Goal: Task Accomplishment & Management: Manage account settings

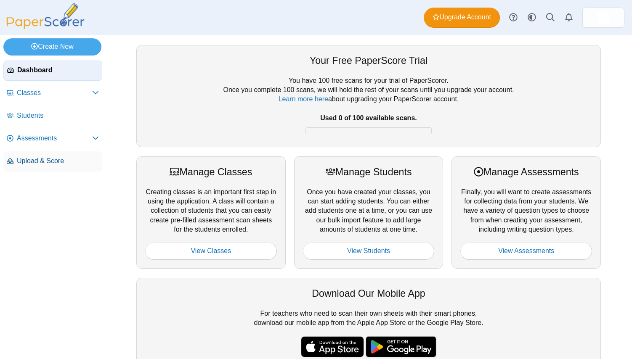
click at [27, 164] on span "Upload & Score" at bounding box center [58, 161] width 82 height 9
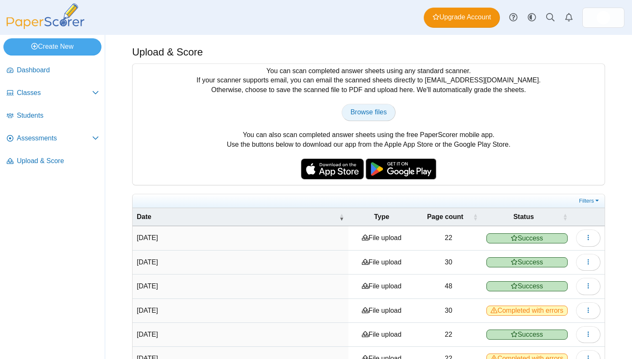
click at [371, 117] on link "Browse files" at bounding box center [369, 112] width 54 height 17
type input "**********"
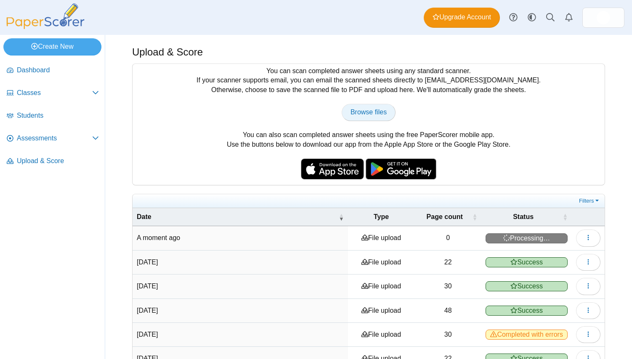
click at [361, 115] on span "Browse files" at bounding box center [369, 112] width 36 height 7
click at [369, 115] on span "Browse files" at bounding box center [369, 112] width 36 height 7
type input "**********"
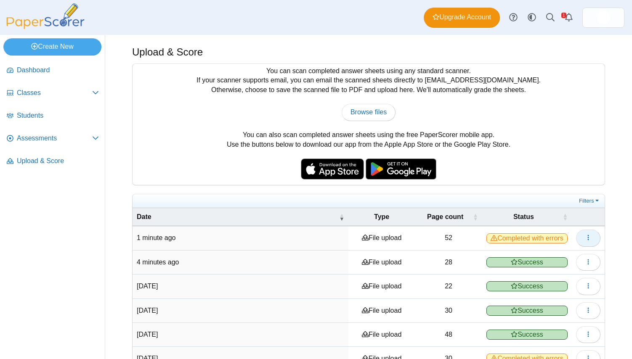
click at [584, 239] on button "button" at bounding box center [588, 238] width 24 height 17
click at [559, 255] on link "View scanned pages" at bounding box center [549, 257] width 101 height 13
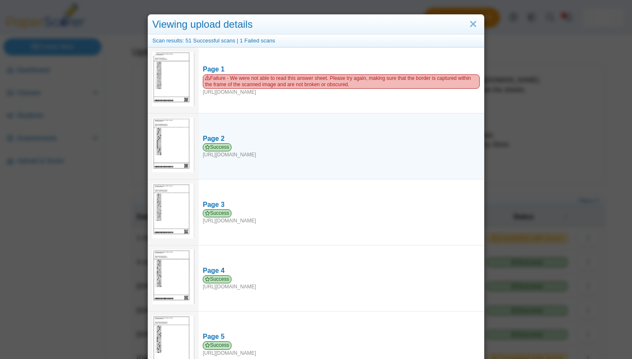
click at [178, 142] on img at bounding box center [173, 145] width 42 height 55
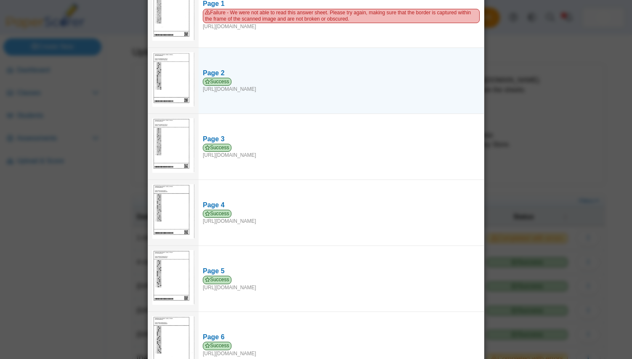
scroll to position [72, 0]
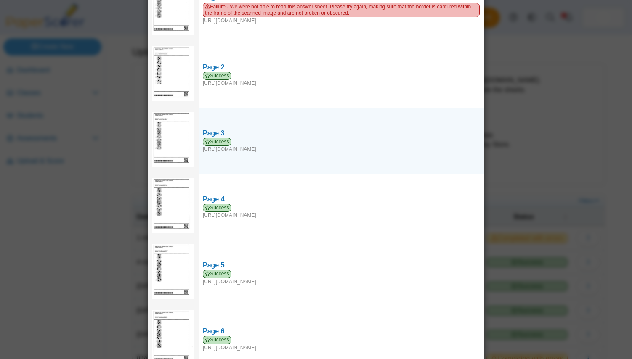
click at [180, 139] on img at bounding box center [173, 139] width 42 height 55
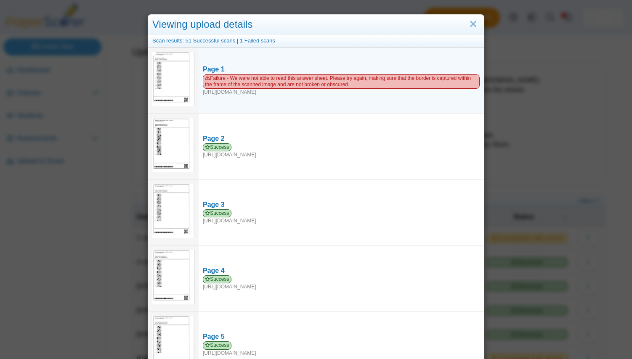
click at [177, 73] on img at bounding box center [173, 79] width 42 height 55
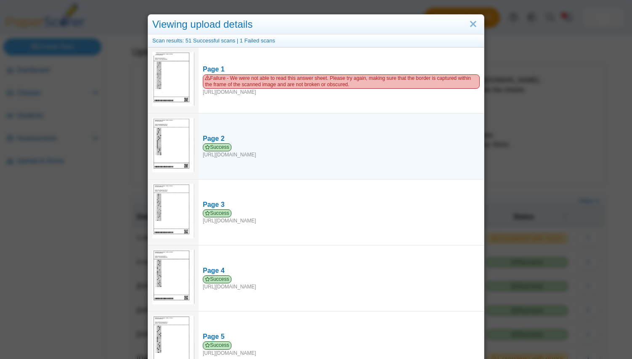
click at [175, 149] on img at bounding box center [173, 145] width 42 height 55
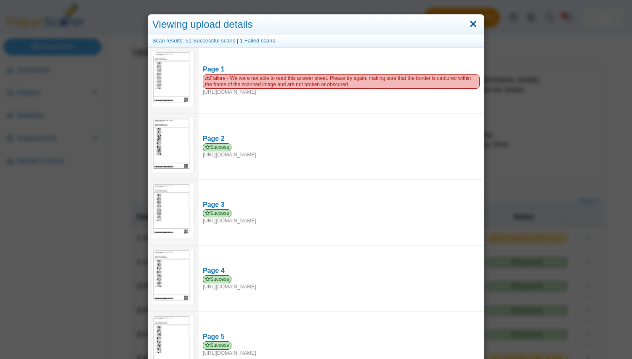
click at [472, 26] on link "Close" at bounding box center [473, 24] width 13 height 14
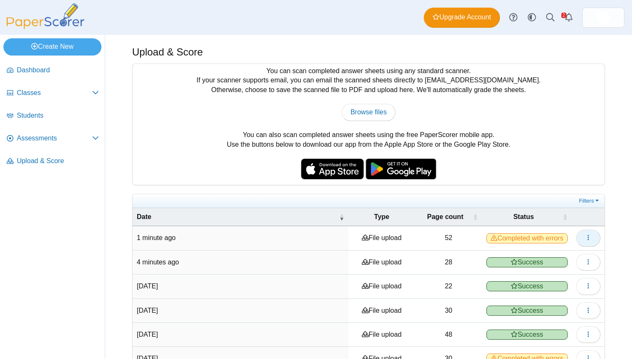
click at [592, 242] on button "button" at bounding box center [588, 238] width 24 height 17
click at [548, 255] on link "View scanned pages" at bounding box center [549, 257] width 101 height 13
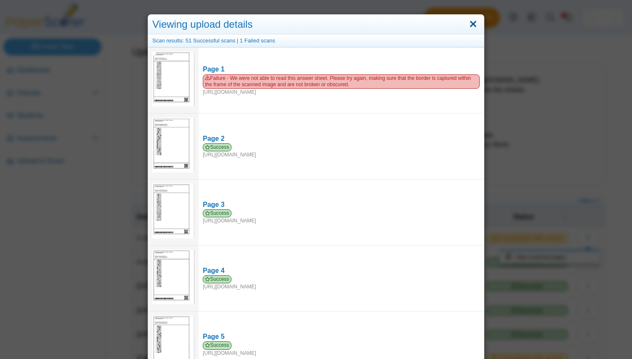
click at [471, 24] on link "Close" at bounding box center [473, 24] width 13 height 14
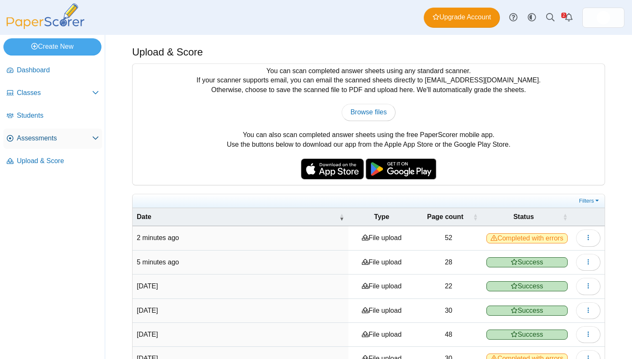
click at [65, 135] on span "Assessments" at bounding box center [54, 138] width 75 height 9
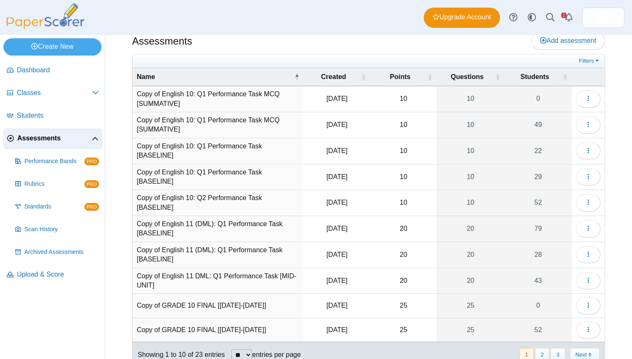
scroll to position [42, 0]
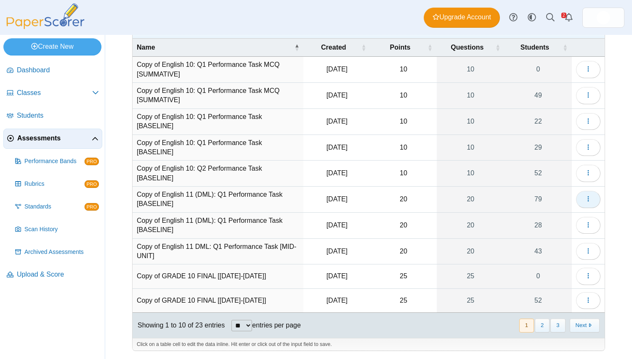
click at [589, 198] on icon "button" at bounding box center [588, 199] width 7 height 7
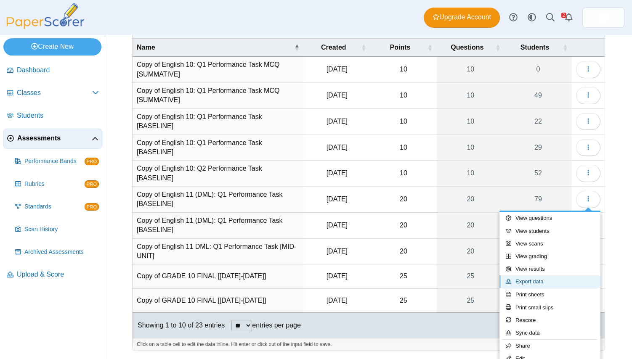
click at [539, 280] on link "Export data" at bounding box center [549, 282] width 101 height 13
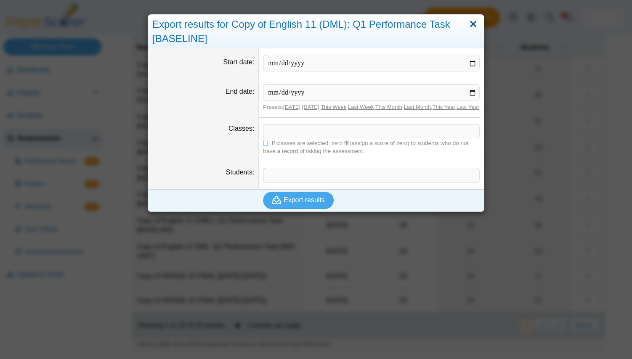
click at [475, 26] on link "Close" at bounding box center [473, 24] width 13 height 14
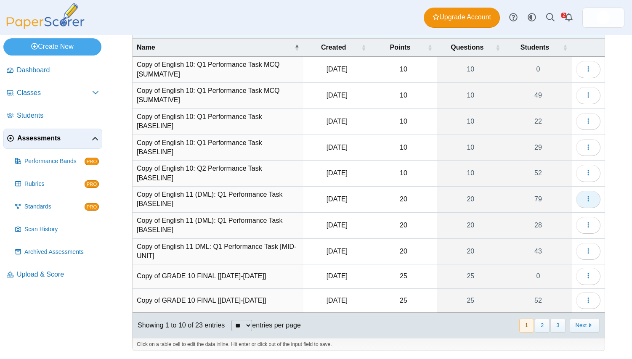
click at [596, 203] on button "button" at bounding box center [588, 199] width 24 height 17
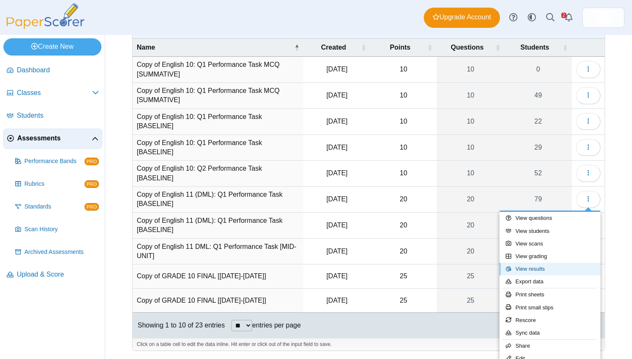
click at [567, 270] on link "View results" at bounding box center [549, 269] width 101 height 13
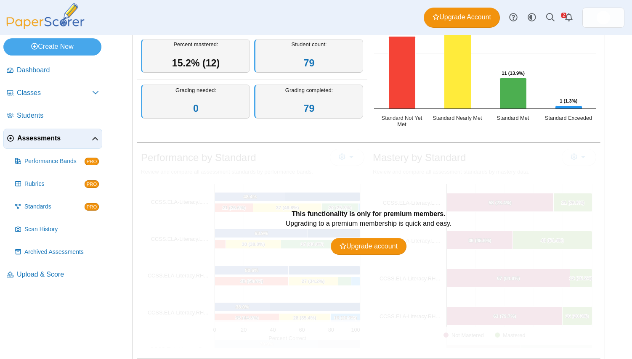
scroll to position [146, 0]
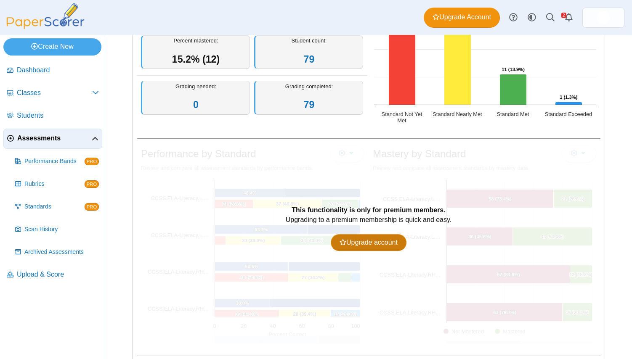
click at [352, 248] on link "Upgrade account" at bounding box center [369, 242] width 76 height 17
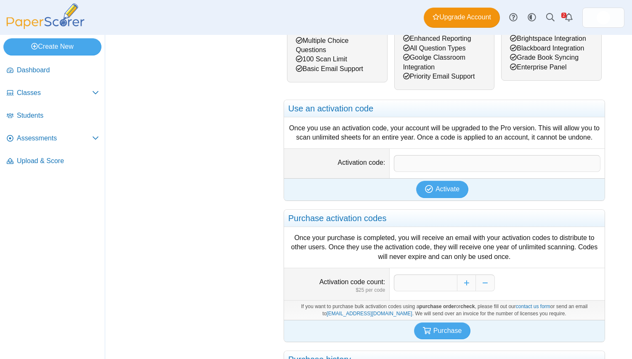
scroll to position [204, 0]
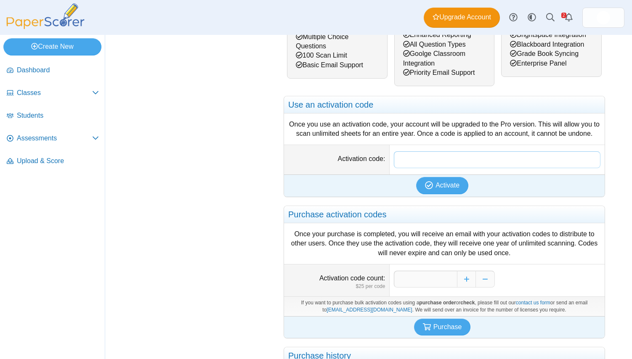
click at [408, 156] on input "Activation code" at bounding box center [497, 159] width 207 height 17
paste input "**********"
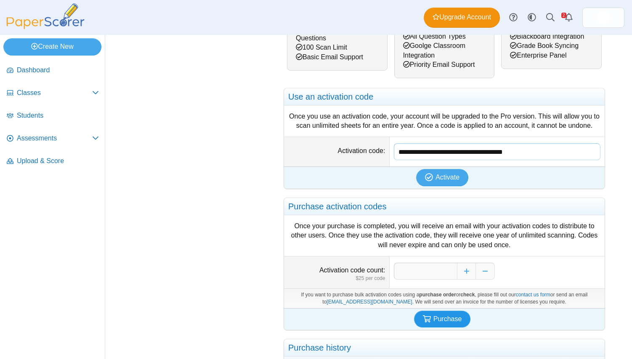
scroll to position [214, 0]
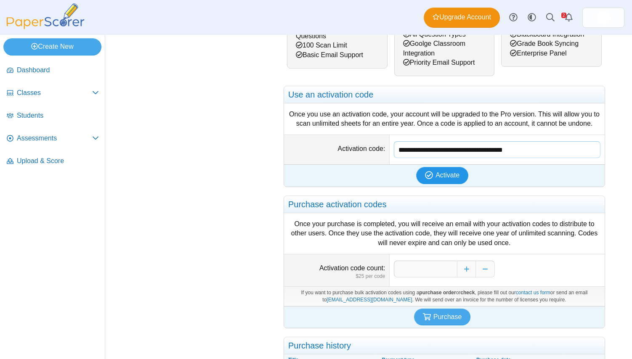
type input "**********"
click at [444, 175] on span "Activate" at bounding box center [447, 175] width 24 height 7
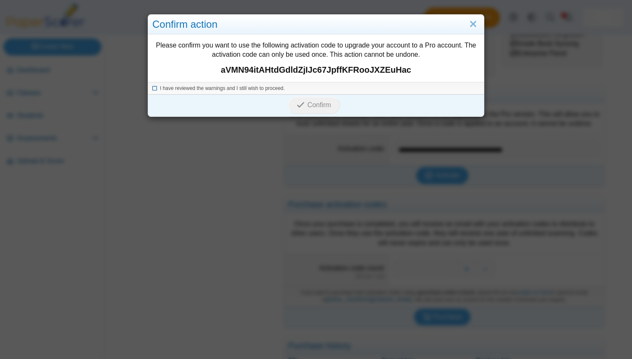
click at [152, 88] on icon at bounding box center [154, 87] width 5 height 5
click at [312, 109] on span "Confirm" at bounding box center [320, 104] width 24 height 7
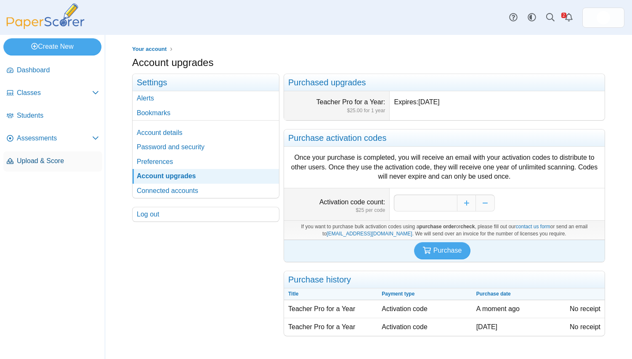
click at [56, 162] on span "Upload & Score" at bounding box center [58, 161] width 82 height 9
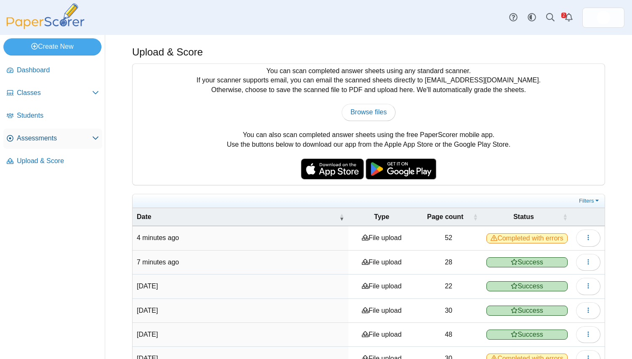
click at [61, 133] on link "Assessments" at bounding box center [52, 139] width 99 height 20
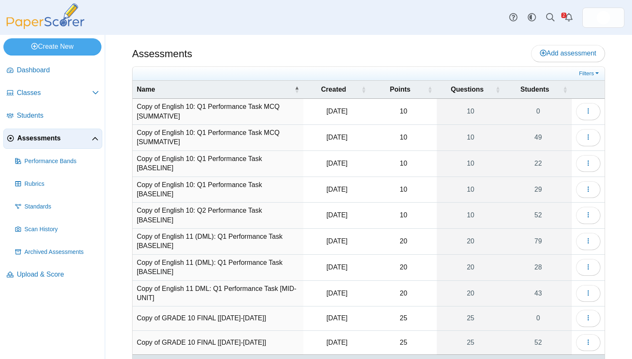
scroll to position [42, 0]
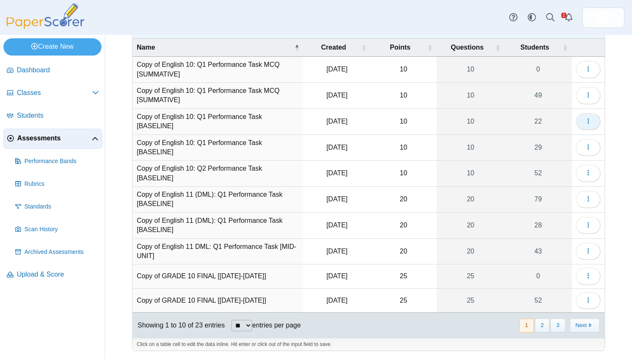
click at [587, 120] on icon "button" at bounding box center [588, 121] width 7 height 7
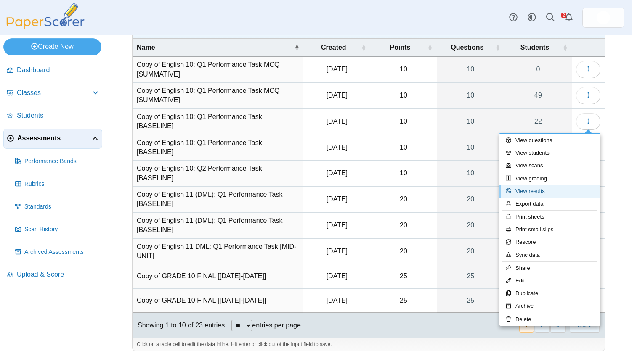
click at [534, 191] on link "View results" at bounding box center [549, 191] width 101 height 13
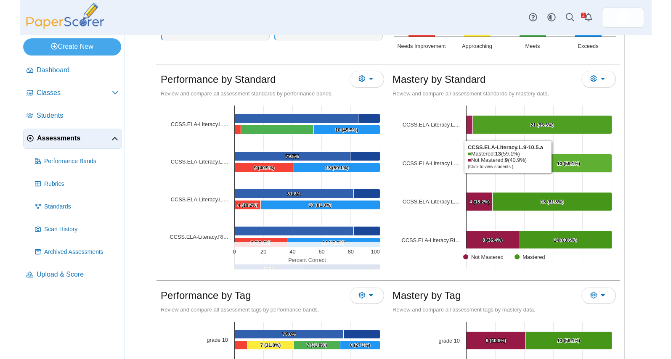
scroll to position [221, 0]
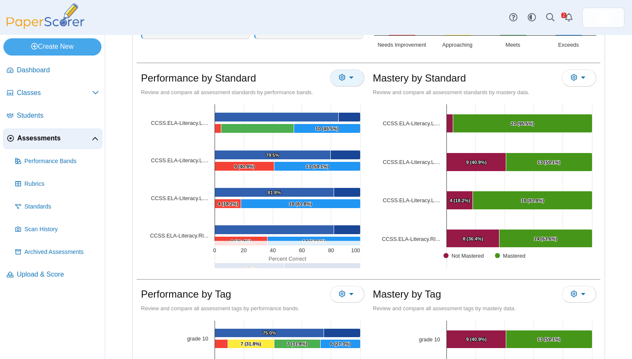
click at [353, 77] on button "More options" at bounding box center [347, 77] width 35 height 17
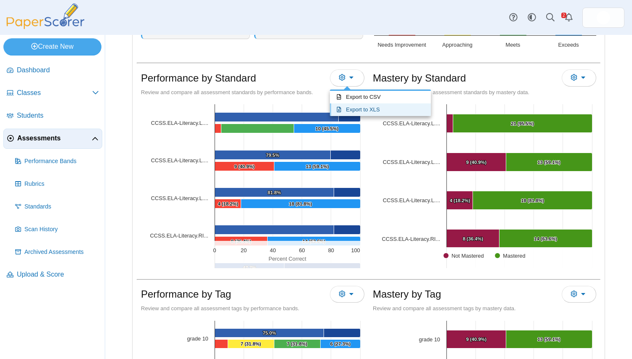
click at [367, 111] on link "Export to XLS" at bounding box center [380, 110] width 101 height 13
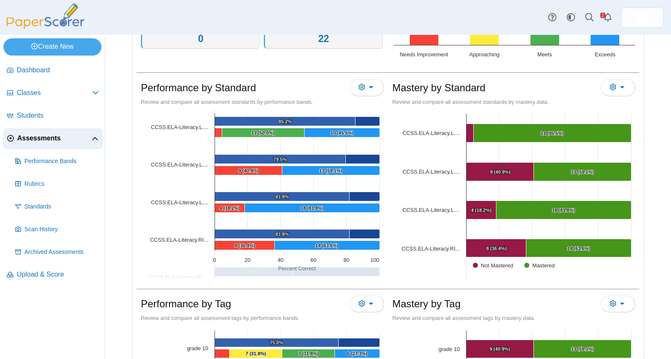
scroll to position [0, 0]
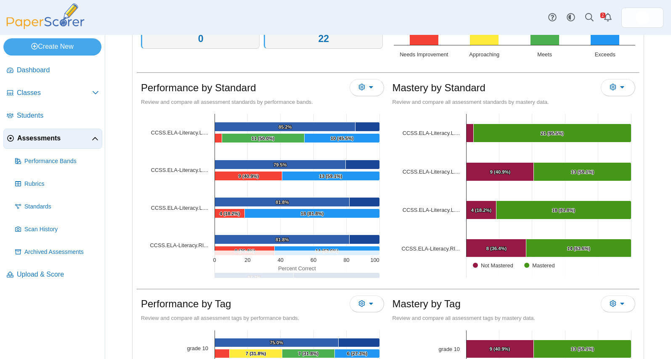
click at [88, 135] on span "Assessments" at bounding box center [54, 138] width 74 height 9
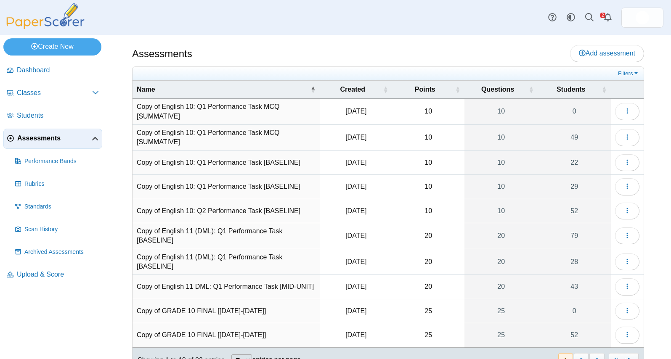
scroll to position [35, 0]
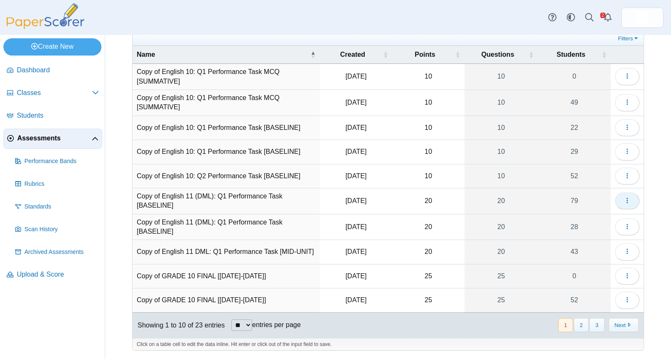
click at [635, 201] on button "button" at bounding box center [627, 201] width 24 height 17
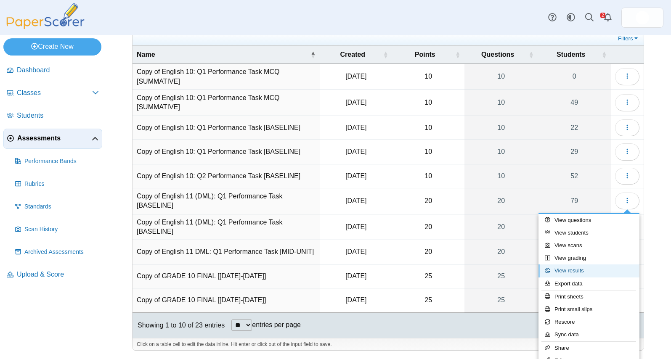
click at [580, 272] on link "View results" at bounding box center [589, 271] width 101 height 13
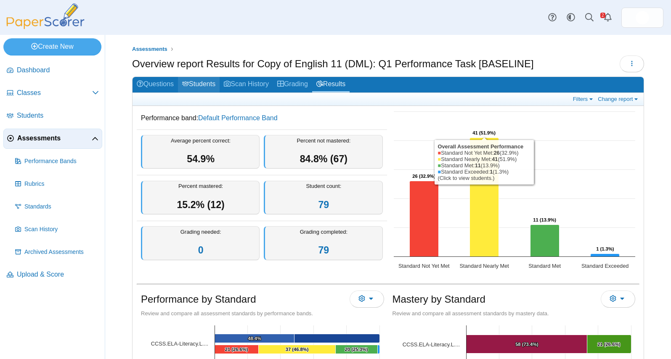
click at [206, 84] on link "Students" at bounding box center [199, 85] width 42 height 16
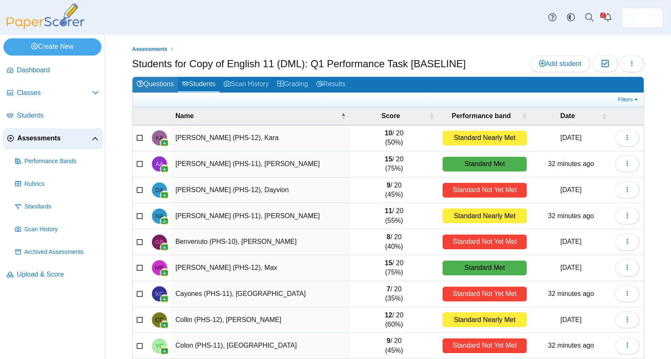
click at [158, 84] on link "Questions" at bounding box center [155, 85] width 45 height 16
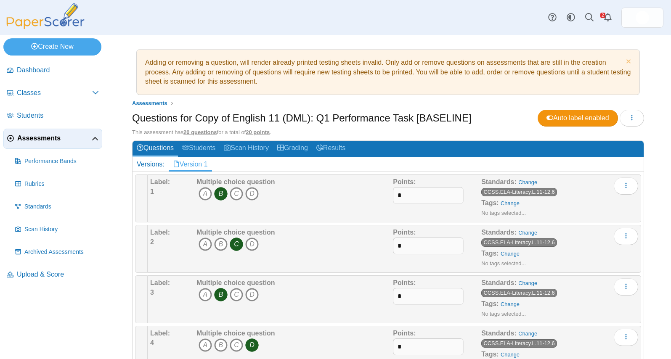
click at [42, 141] on span "Assessments" at bounding box center [54, 138] width 74 height 9
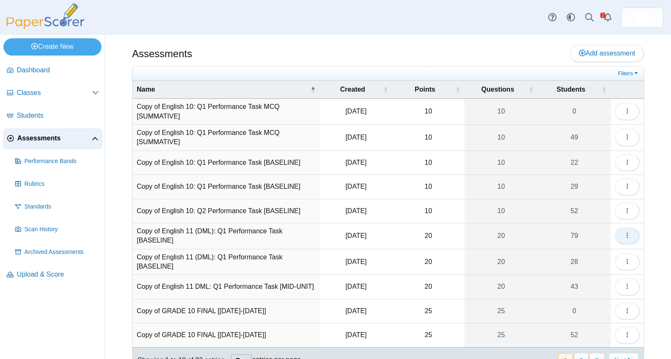
click at [630, 238] on icon "button" at bounding box center [627, 235] width 7 height 7
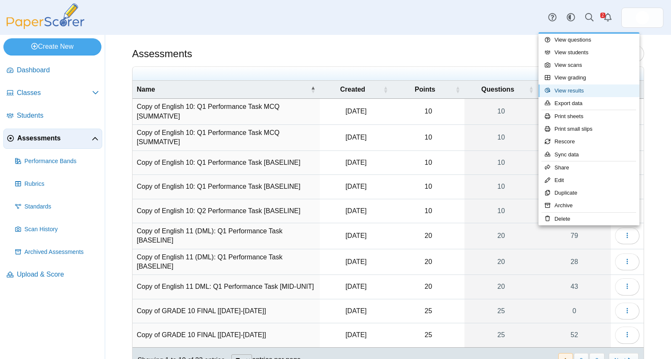
click at [582, 91] on link "View results" at bounding box center [589, 91] width 101 height 13
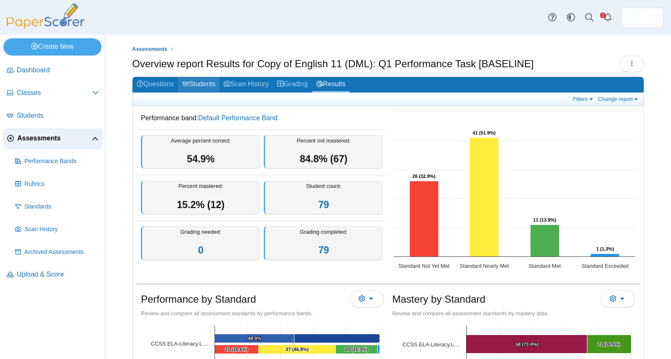
click at [208, 85] on link "Students" at bounding box center [199, 85] width 42 height 16
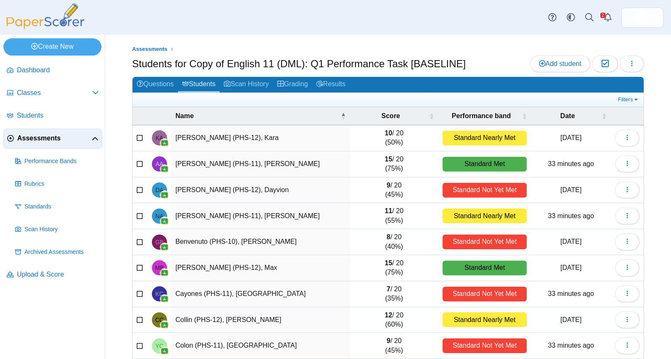
click at [88, 143] on link "Assessments" at bounding box center [52, 139] width 99 height 20
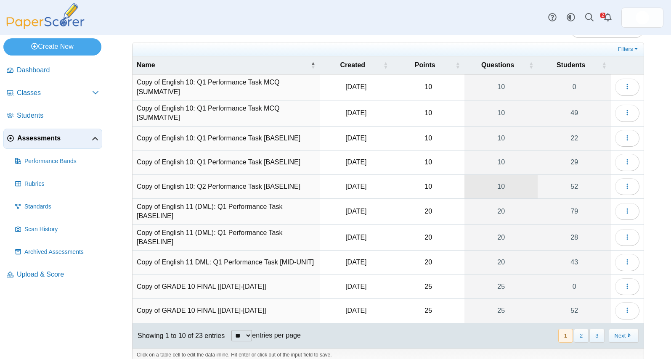
scroll to position [35, 0]
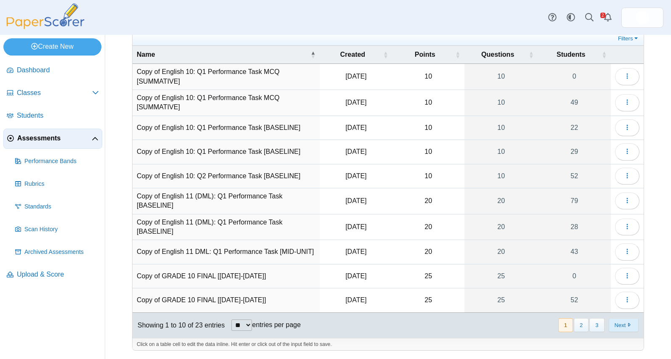
click at [618, 327] on button "Next" at bounding box center [624, 326] width 30 height 14
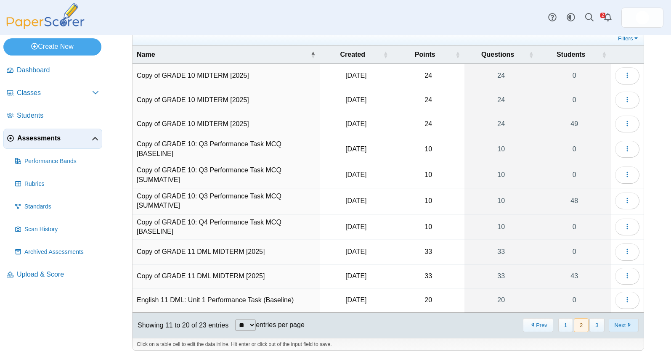
click at [619, 324] on button "Next" at bounding box center [624, 326] width 30 height 14
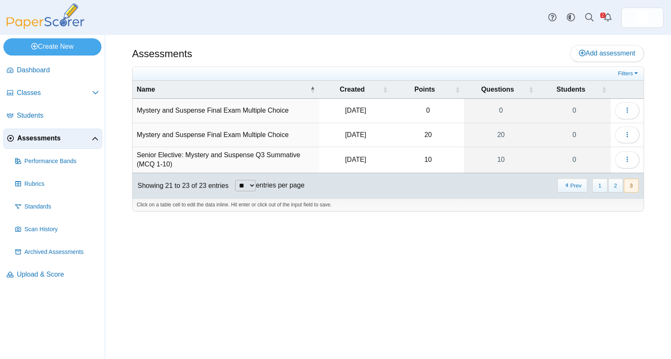
scroll to position [0, 0]
click at [619, 188] on button "2" at bounding box center [615, 186] width 15 height 14
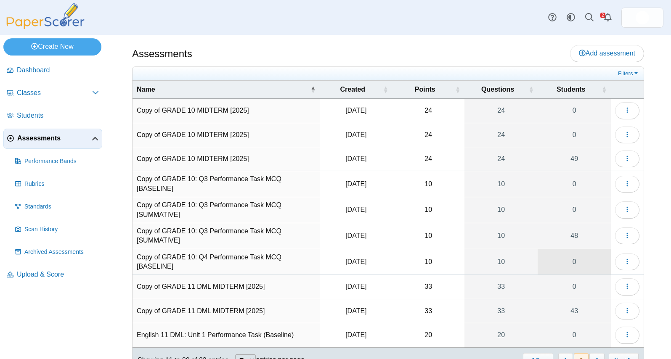
scroll to position [35, 0]
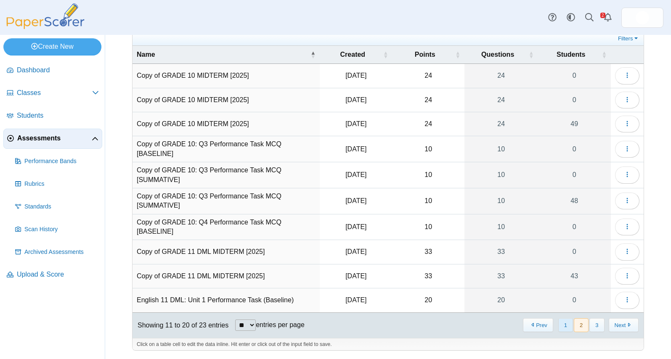
click at [563, 331] on button "1" at bounding box center [565, 326] width 15 height 14
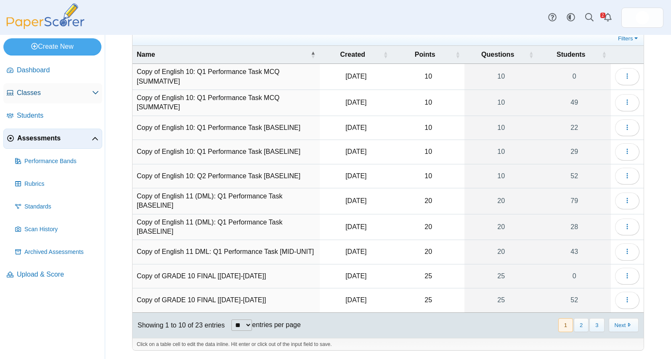
click at [24, 98] on link "Classes" at bounding box center [52, 93] width 99 height 20
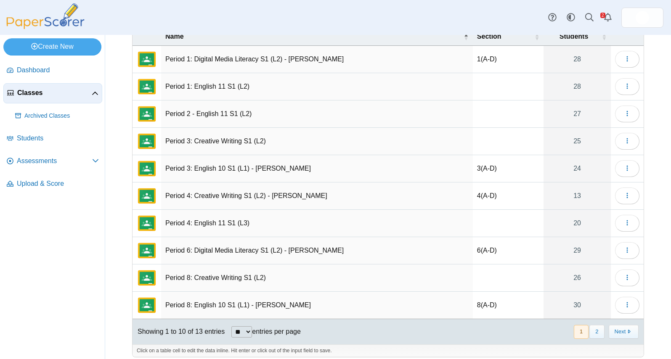
scroll to position [52, 0]
click at [628, 88] on icon "button" at bounding box center [627, 87] width 7 height 7
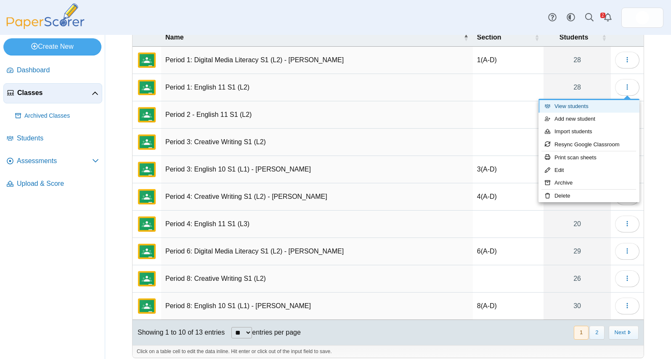
click at [602, 110] on link "View students" at bounding box center [589, 106] width 101 height 13
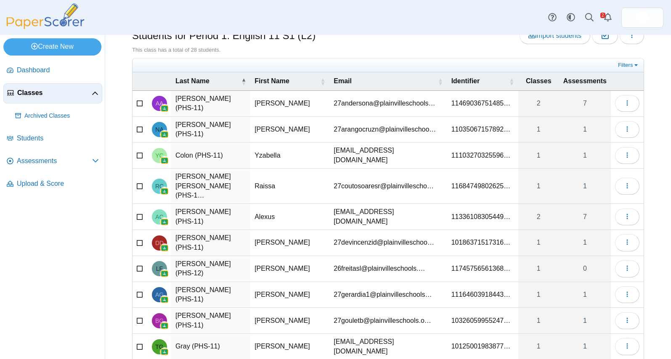
scroll to position [50, 0]
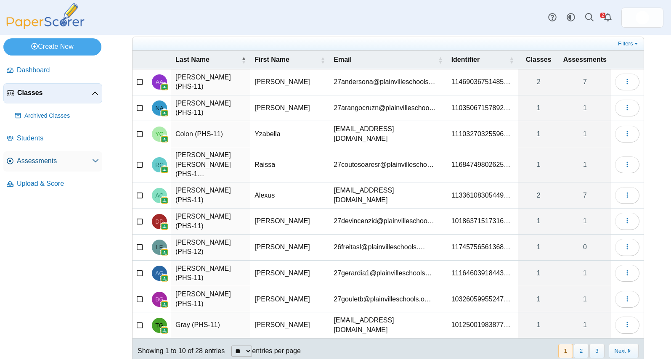
click at [73, 157] on span "Assessments" at bounding box center [54, 161] width 75 height 9
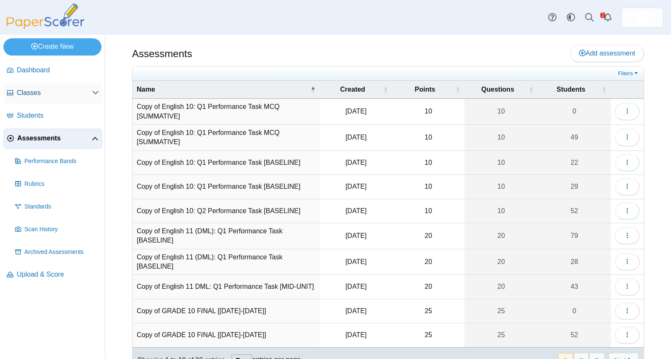
click at [97, 91] on icon at bounding box center [95, 92] width 7 height 7
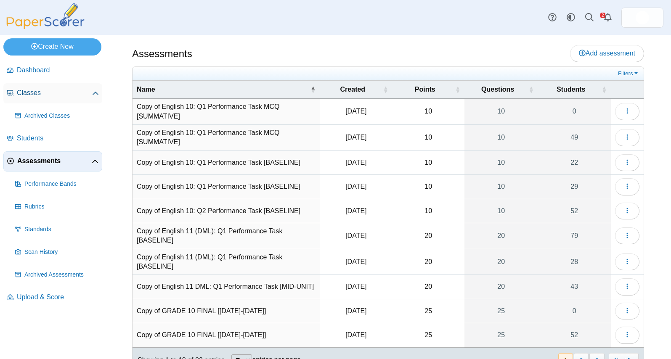
click at [97, 91] on icon at bounding box center [95, 93] width 7 height 7
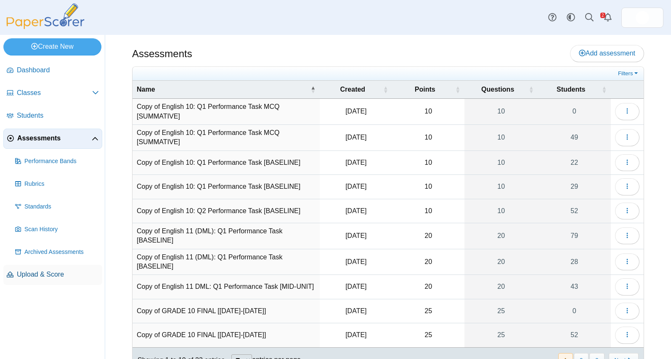
click at [47, 276] on span "Upload & Score" at bounding box center [58, 274] width 82 height 9
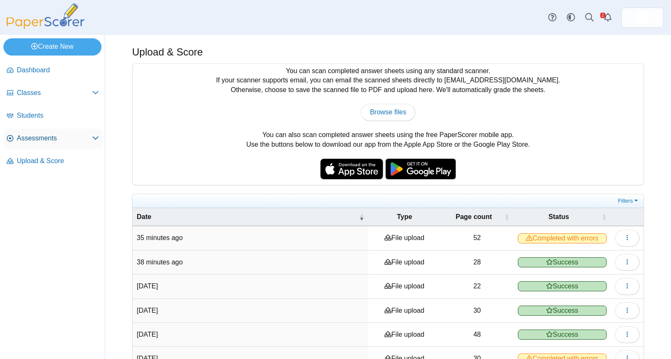
click at [47, 142] on span "Assessments" at bounding box center [54, 138] width 75 height 9
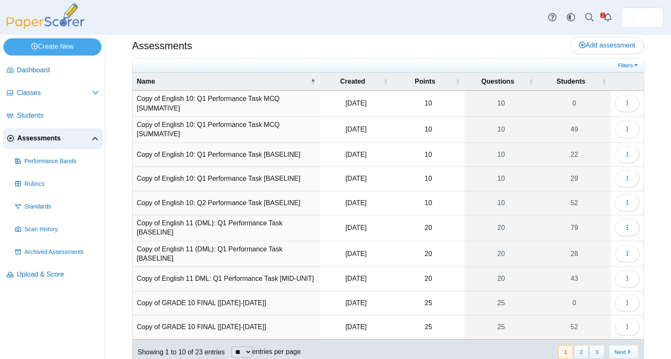
scroll to position [10, 0]
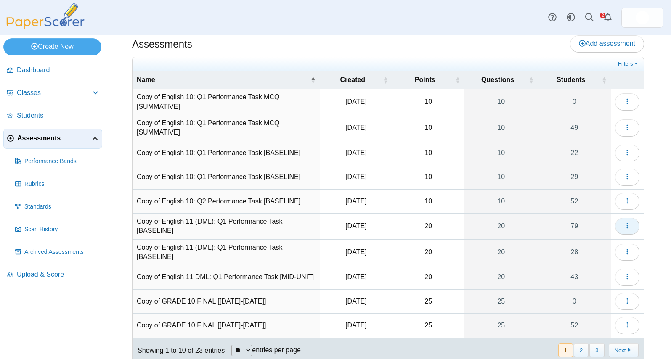
click at [628, 226] on icon "button" at bounding box center [627, 226] width 7 height 7
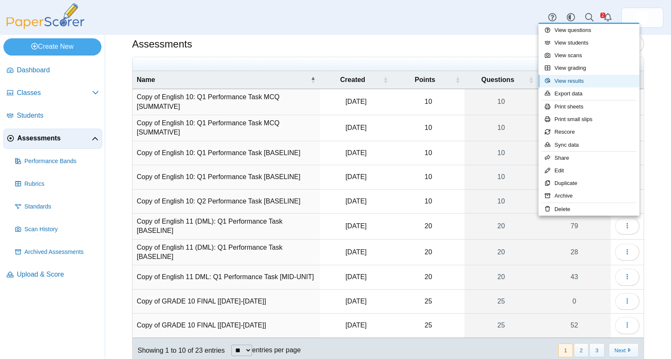
click at [582, 80] on link "View results" at bounding box center [589, 81] width 101 height 13
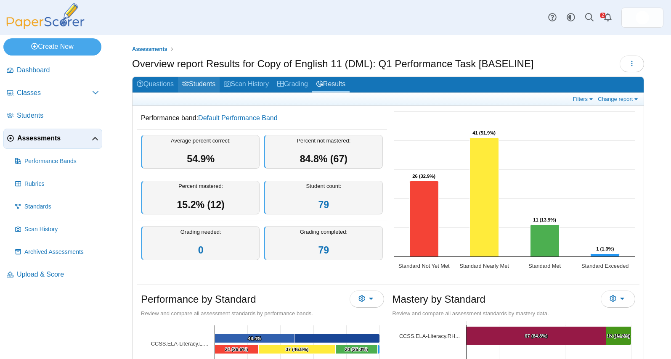
click at [212, 87] on link "Students" at bounding box center [199, 85] width 42 height 16
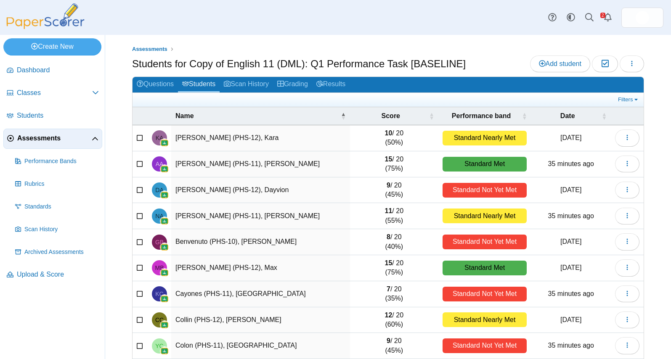
scroll to position [62, 0]
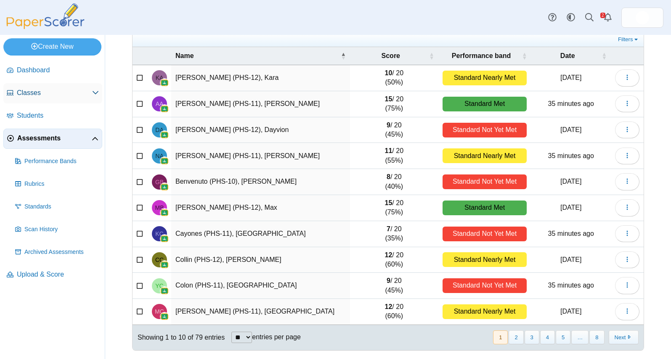
click at [77, 94] on span "Classes" at bounding box center [54, 92] width 75 height 9
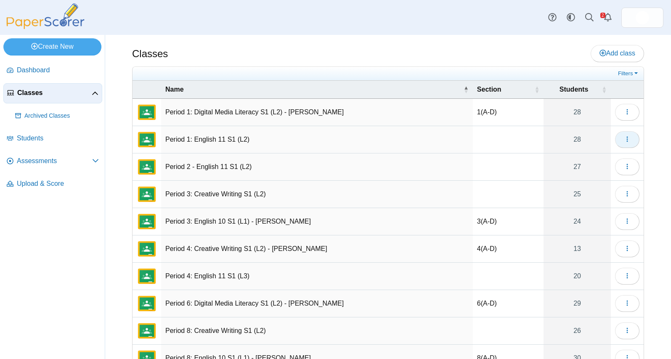
click at [631, 138] on button "button" at bounding box center [627, 139] width 24 height 17
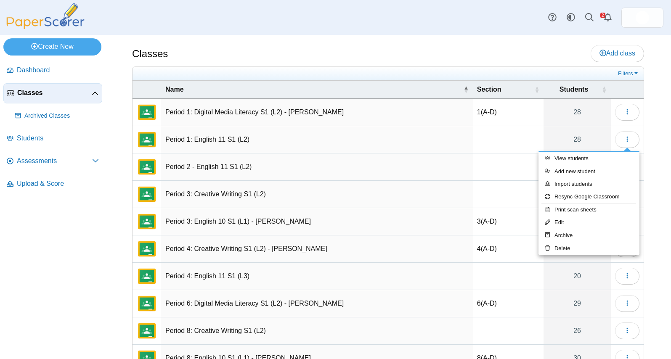
click at [660, 161] on div "Classes Add class Filters 28" at bounding box center [388, 197] width 566 height 324
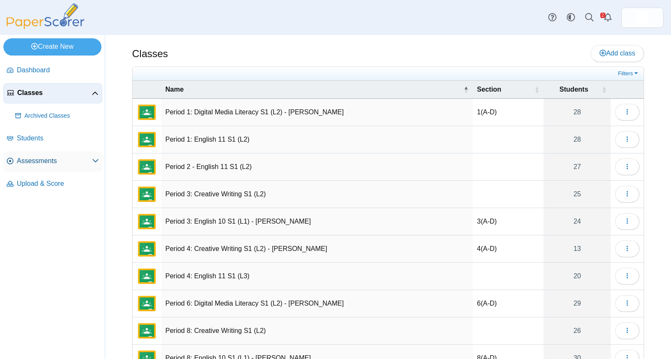
click at [77, 163] on span "Assessments" at bounding box center [54, 161] width 75 height 9
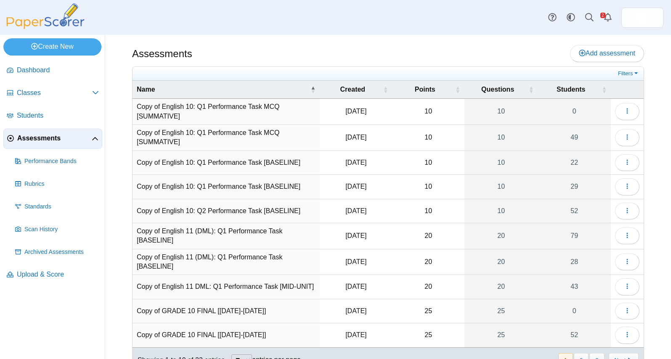
click at [75, 146] on link "Assessments" at bounding box center [52, 139] width 99 height 20
click at [70, 118] on span "Students" at bounding box center [58, 115] width 82 height 9
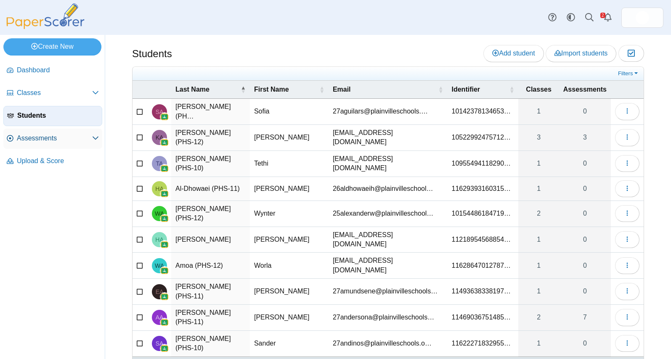
click at [83, 136] on span "Assessments" at bounding box center [54, 138] width 75 height 9
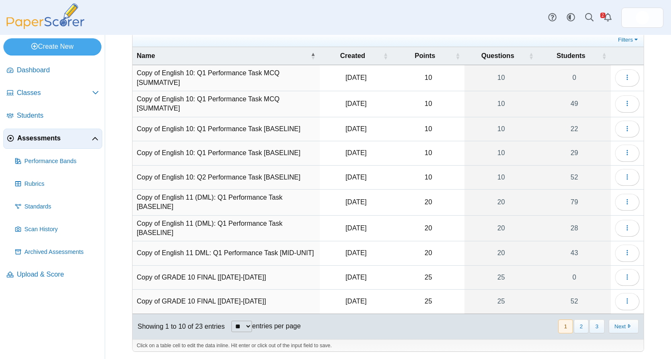
scroll to position [35, 0]
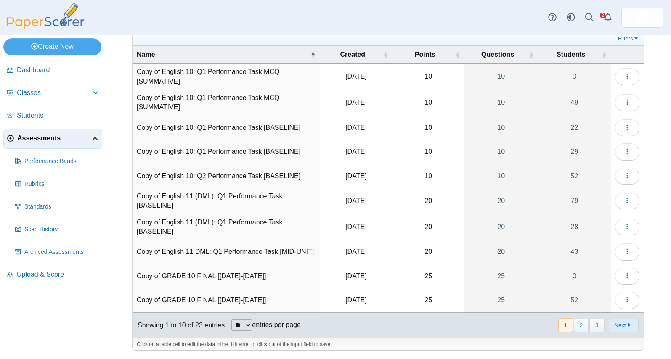
click at [629, 328] on button "Next" at bounding box center [624, 326] width 30 height 14
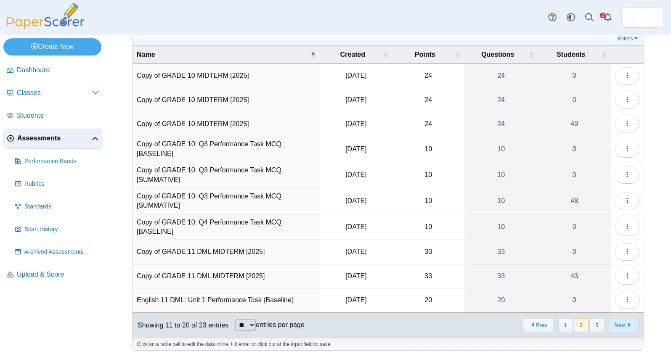
click at [625, 324] on button "Next" at bounding box center [624, 326] width 30 height 14
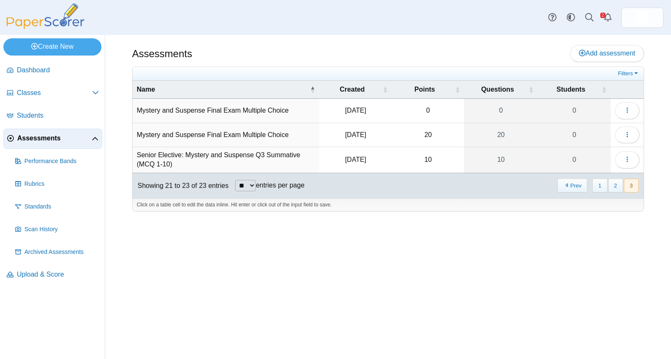
scroll to position [0, 0]
click at [594, 185] on button "1" at bounding box center [599, 186] width 15 height 14
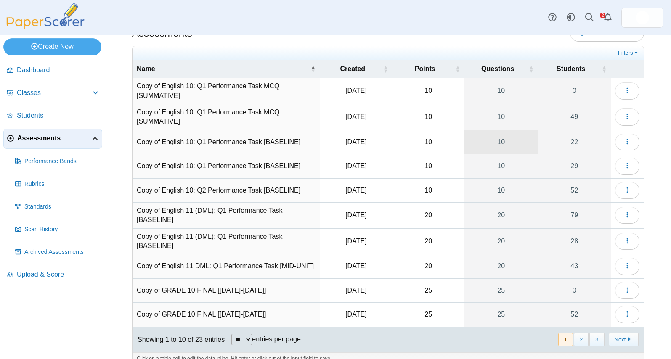
scroll to position [35, 0]
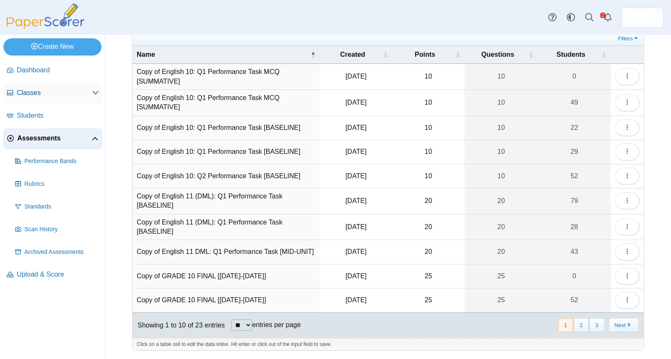
click at [65, 92] on span "Classes" at bounding box center [54, 92] width 75 height 9
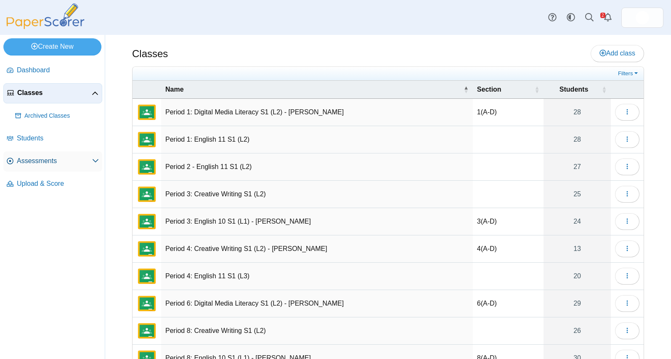
click at [36, 165] on span "Assessments" at bounding box center [54, 161] width 75 height 9
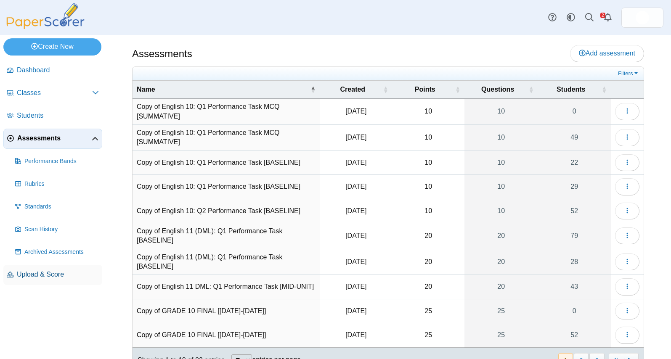
click at [37, 274] on span "Upload & Score" at bounding box center [58, 274] width 82 height 9
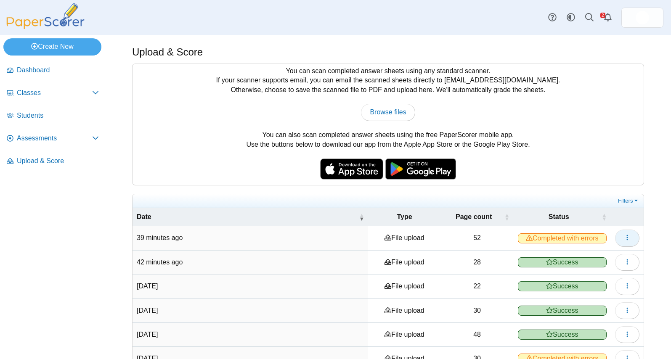
click at [632, 241] on button "button" at bounding box center [627, 238] width 24 height 17
click at [615, 259] on link "View scanned pages" at bounding box center [589, 257] width 101 height 13
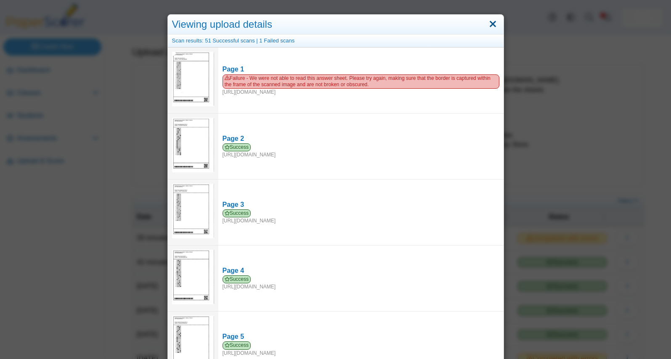
click at [497, 30] on link "Close" at bounding box center [492, 24] width 13 height 14
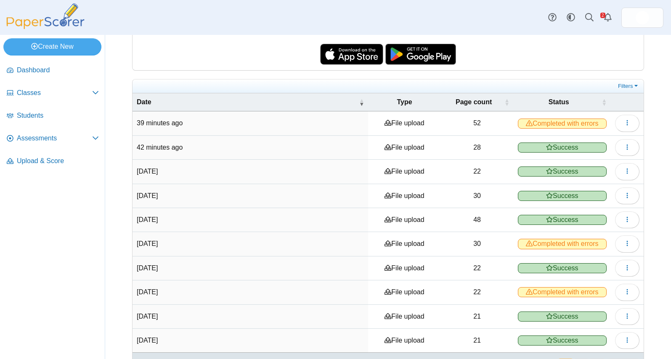
scroll to position [142, 0]
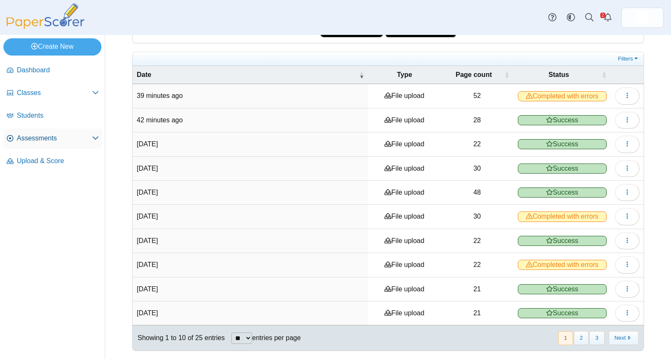
click at [68, 137] on span "Assessments" at bounding box center [54, 138] width 75 height 9
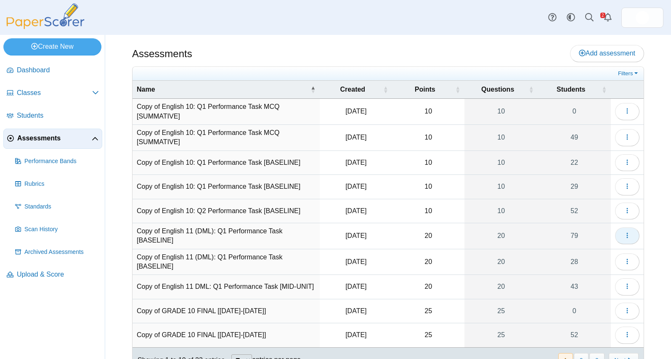
click at [632, 236] on button "button" at bounding box center [627, 236] width 24 height 17
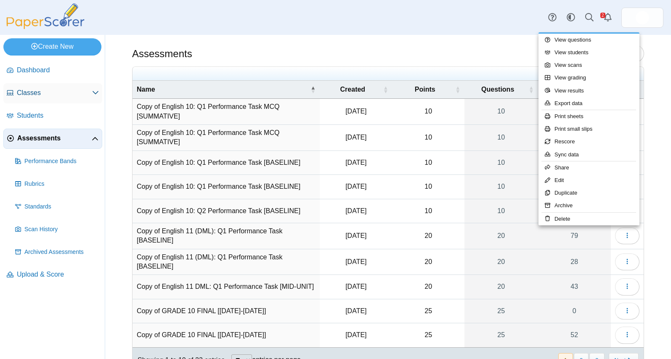
click at [53, 99] on link "Classes" at bounding box center [52, 93] width 99 height 20
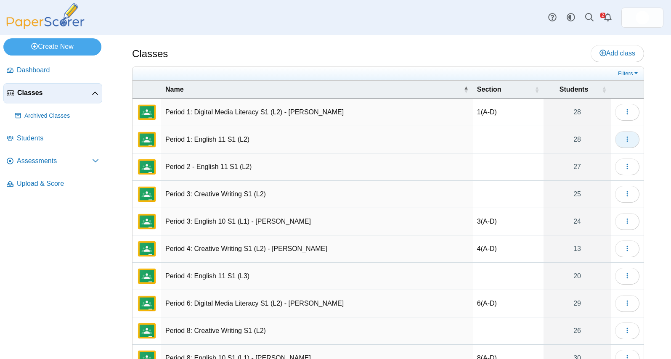
click at [629, 144] on button "button" at bounding box center [627, 139] width 24 height 17
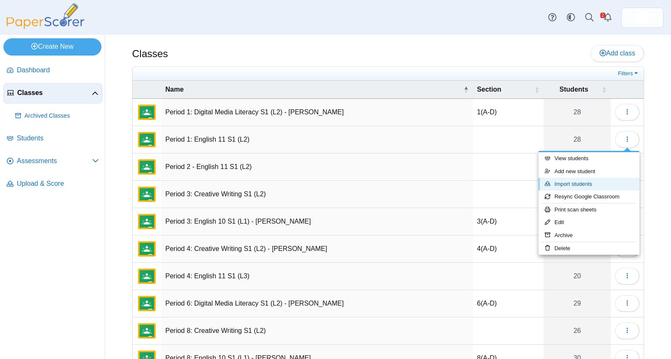
click at [589, 186] on link "Import students" at bounding box center [589, 184] width 101 height 13
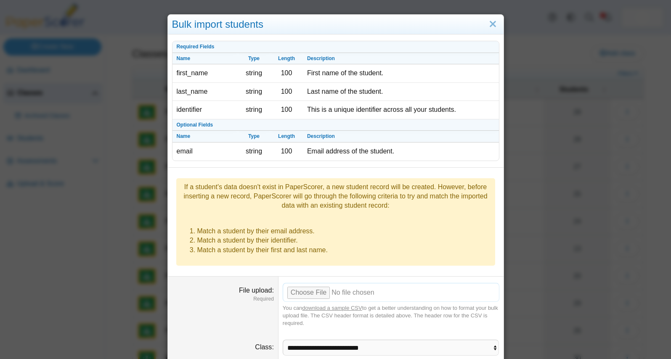
scroll to position [35, 0]
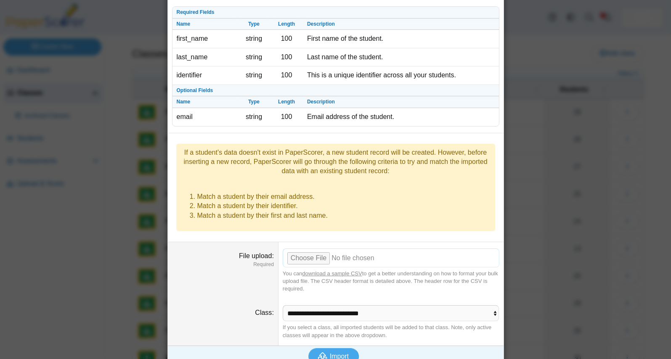
click at [319, 249] on input "File upload" at bounding box center [391, 258] width 217 height 19
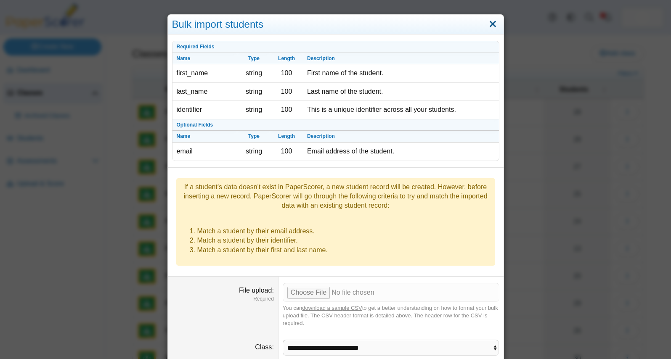
click at [491, 26] on link "Close" at bounding box center [492, 24] width 13 height 14
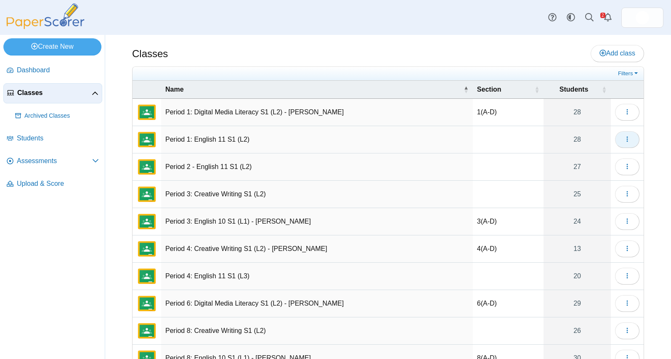
click at [629, 142] on icon "button" at bounding box center [627, 139] width 7 height 7
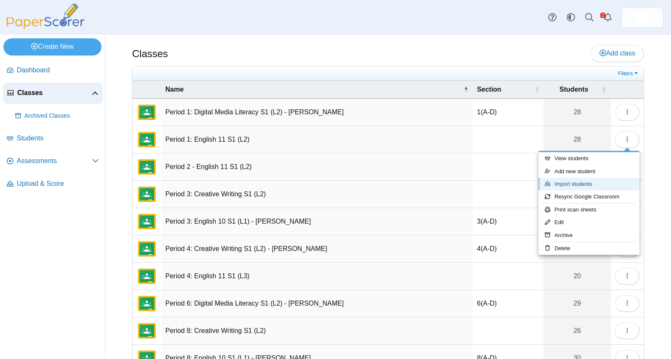
click at [591, 181] on link "Import students" at bounding box center [589, 184] width 101 height 13
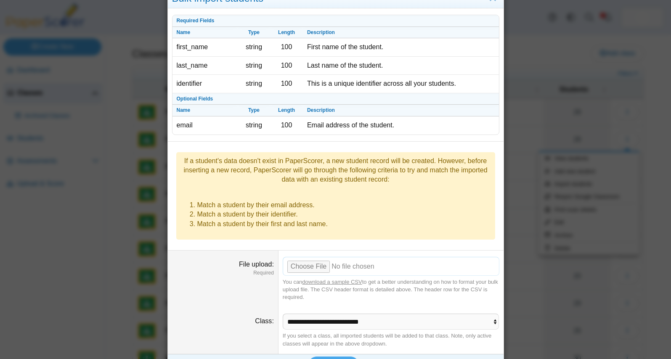
scroll to position [35, 0]
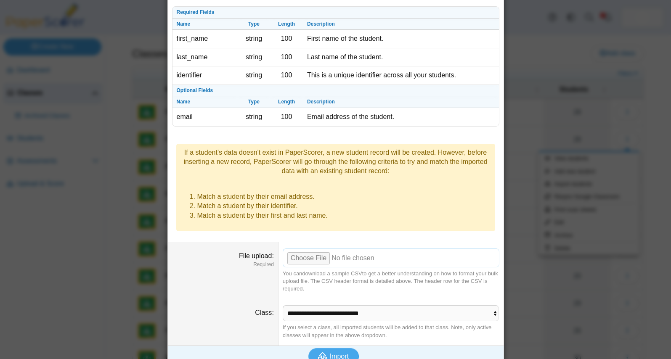
click at [316, 249] on input "File upload" at bounding box center [391, 258] width 217 height 19
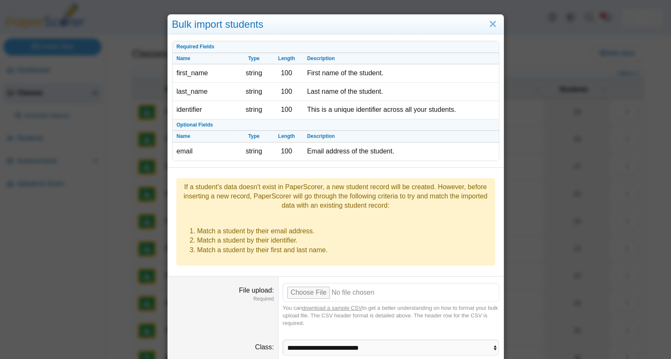
click at [314, 283] on input "File upload" at bounding box center [391, 292] width 217 height 19
click at [497, 22] on link "Close" at bounding box center [492, 24] width 13 height 14
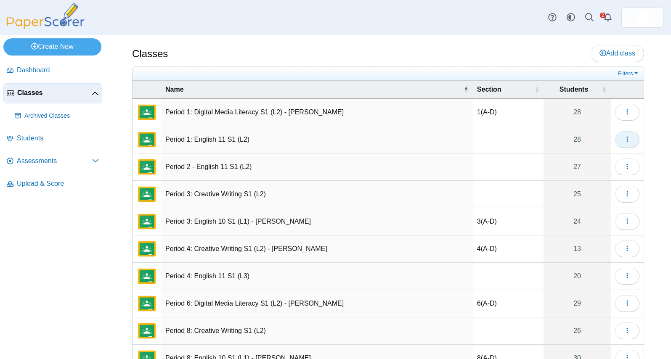
click at [630, 140] on icon "button" at bounding box center [627, 139] width 7 height 7
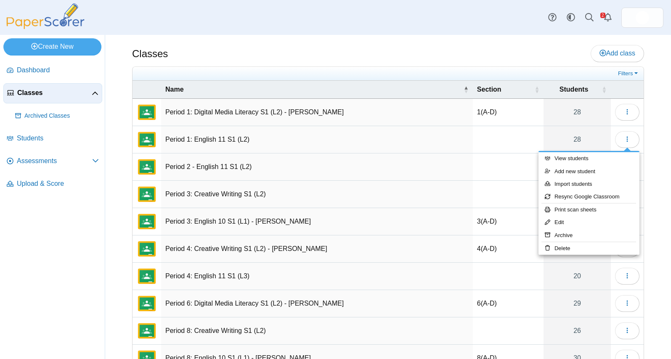
click at [653, 165] on div "Classes Add class Filters 28" at bounding box center [388, 197] width 566 height 324
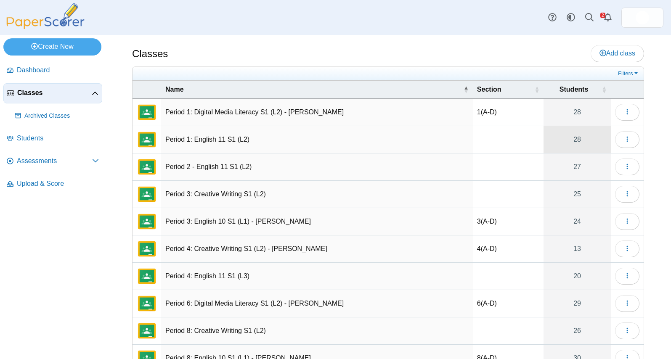
click at [572, 139] on link "28" at bounding box center [577, 139] width 67 height 27
click at [635, 143] on button "button" at bounding box center [627, 139] width 24 height 17
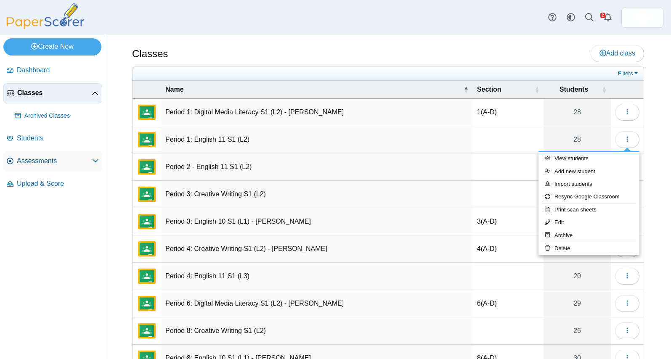
click at [79, 165] on span "Assessments" at bounding box center [54, 161] width 75 height 9
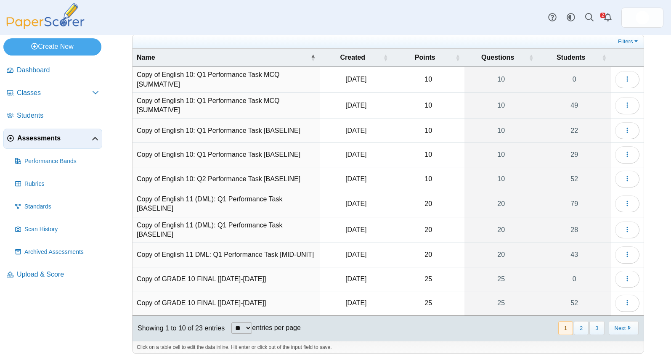
scroll to position [35, 0]
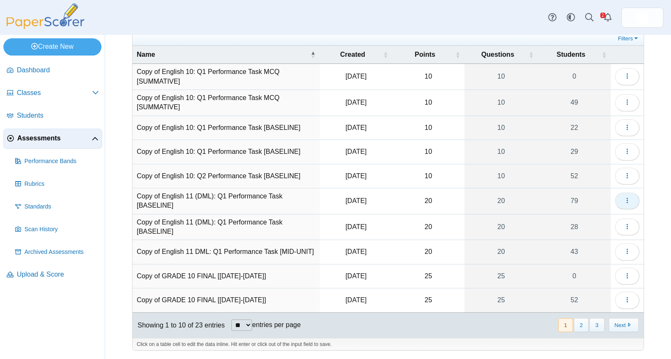
click at [629, 202] on icon "button" at bounding box center [627, 200] width 7 height 7
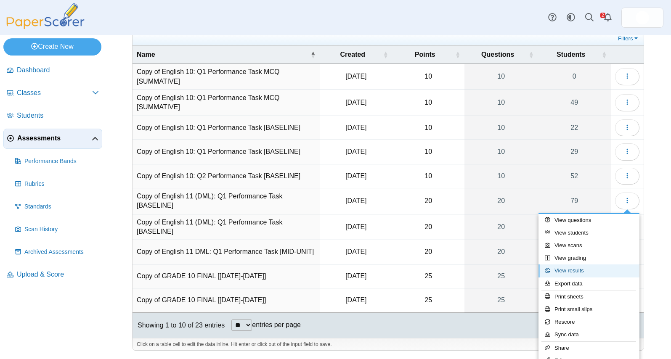
click at [579, 274] on link "View results" at bounding box center [589, 271] width 101 height 13
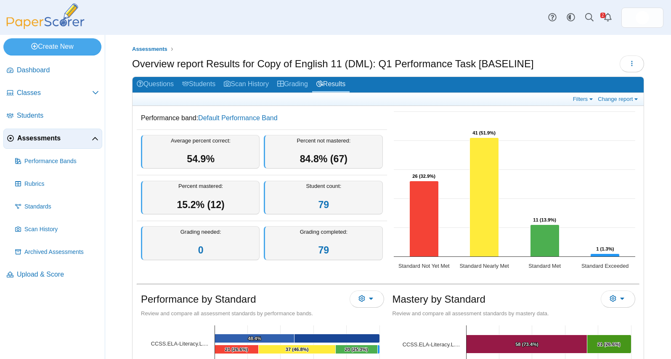
click at [37, 142] on span "Assessments" at bounding box center [54, 138] width 74 height 9
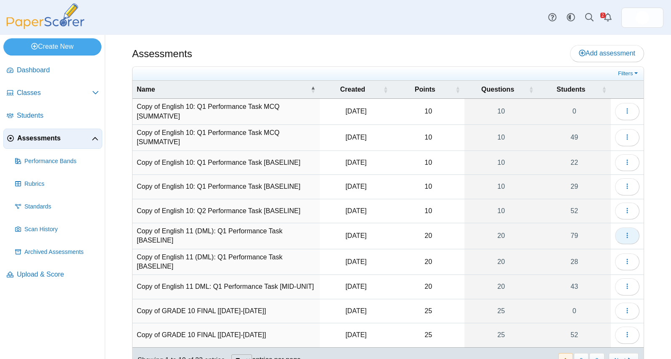
click at [637, 238] on button "button" at bounding box center [627, 236] width 24 height 17
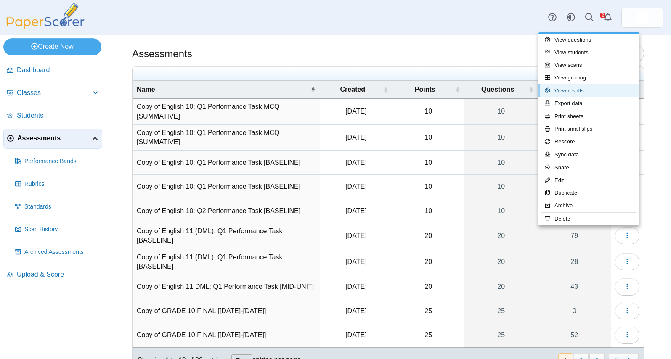
click at [577, 91] on link "View results" at bounding box center [589, 91] width 101 height 13
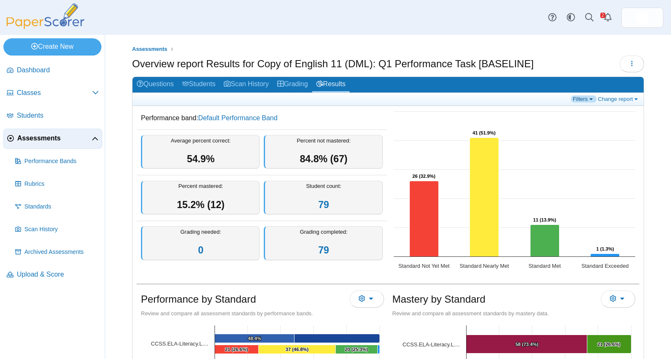
click at [590, 102] on link "Filters" at bounding box center [584, 99] width 26 height 7
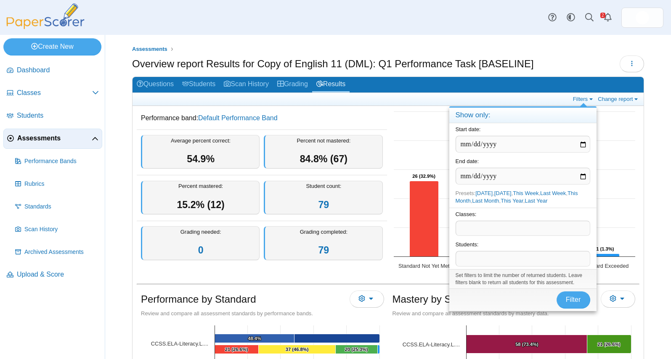
click at [552, 234] on span at bounding box center [523, 228] width 134 height 14
click at [580, 96] on link "Filters" at bounding box center [584, 99] width 26 height 7
